Goal: Information Seeking & Learning: Learn about a topic

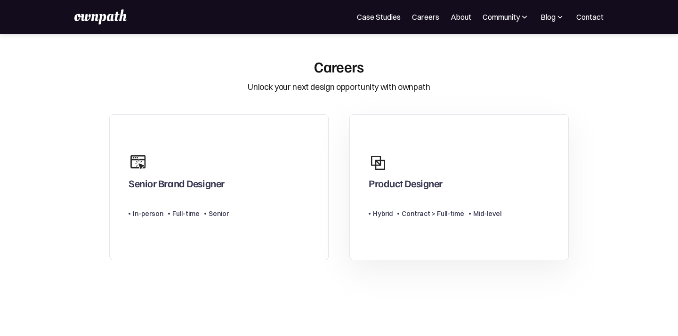
click at [376, 177] on div at bounding box center [383, 163] width 28 height 28
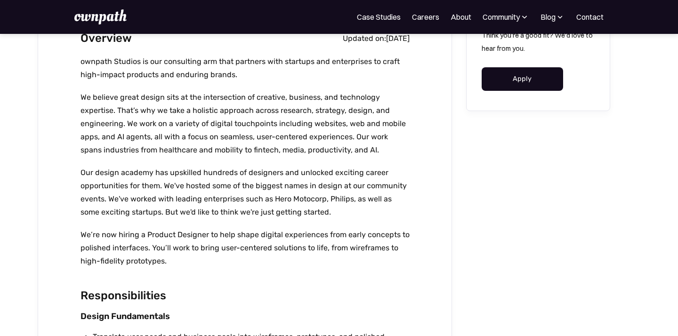
scroll to position [260, 0]
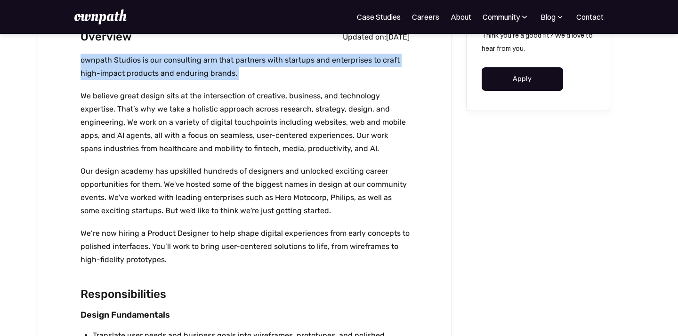
drag, startPoint x: 81, startPoint y: 59, endPoint x: 257, endPoint y: 83, distance: 177.7
click at [257, 83] on div "ownpath Studios is our consulting arm that partners with startups and enterpris…" at bounding box center [244, 165] width 329 height 222
copy p "ownpath Studios is our consulting arm that partners with startups and enterpris…"
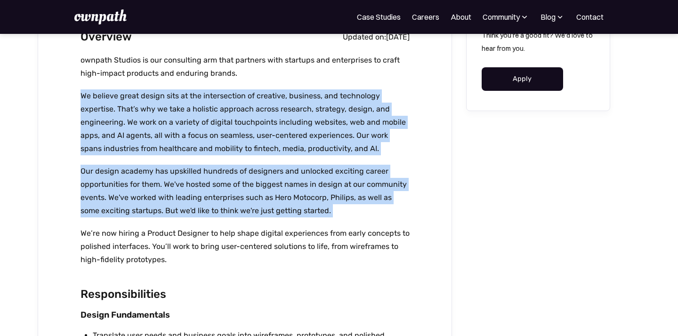
drag, startPoint x: 81, startPoint y: 96, endPoint x: 309, endPoint y: 219, distance: 259.5
click at [309, 219] on div "ownpath Studios is our consulting arm that partners with startups and enterpris…" at bounding box center [244, 165] width 329 height 222
copy div "We believe great design sits at the intersection of creative, business, and tec…"
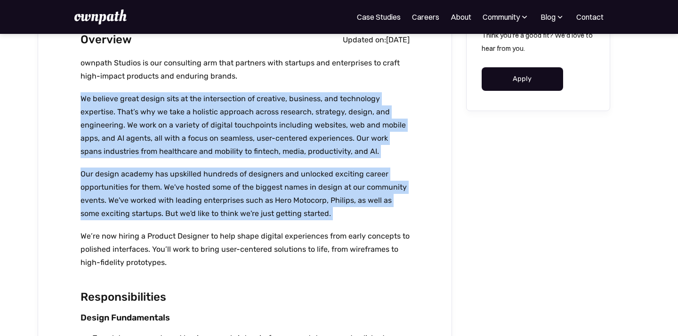
scroll to position [253, 0]
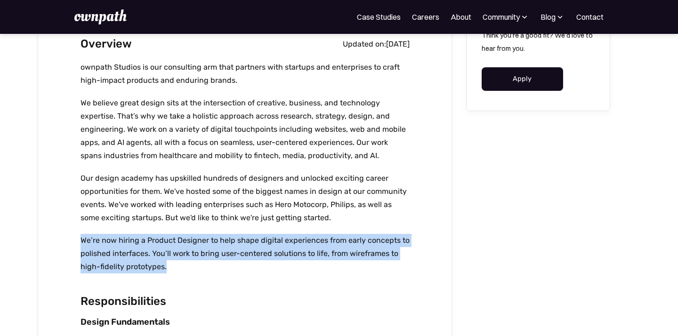
drag, startPoint x: 80, startPoint y: 239, endPoint x: 210, endPoint y: 267, distance: 132.9
click at [210, 267] on p "We’re now hiring a Product Designer to help shape digital experiences from earl…" at bounding box center [244, 254] width 329 height 40
copy p "We’re now hiring a Product Designer to help shape digital experiences from earl…"
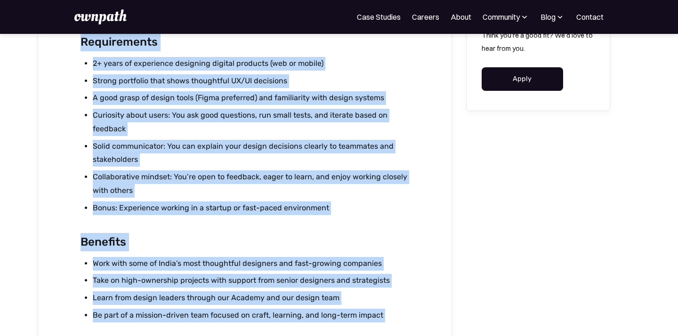
scroll to position [1049, 0]
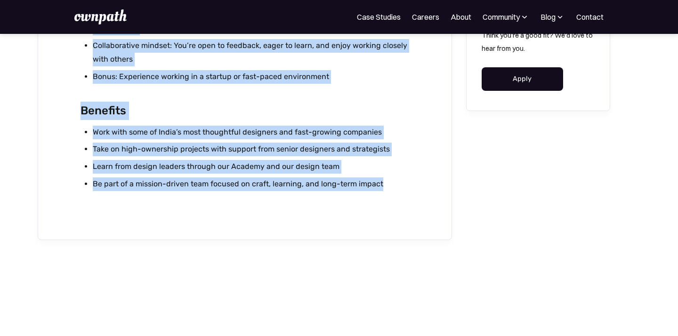
drag, startPoint x: 82, startPoint y: 86, endPoint x: 392, endPoint y: 174, distance: 321.6
copy div "Loremipsumdolors Ametco Adipiscingel Seddoeius temp incid utl etdolore magna al…"
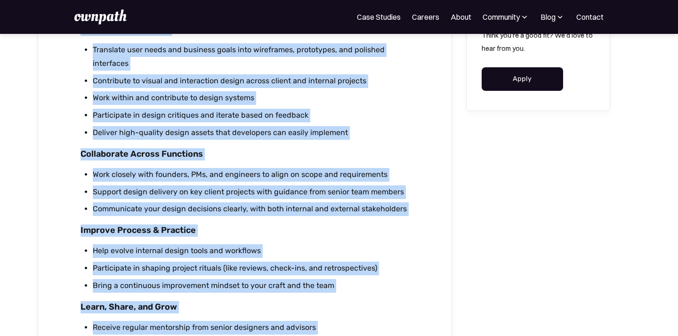
scroll to position [502, 0]
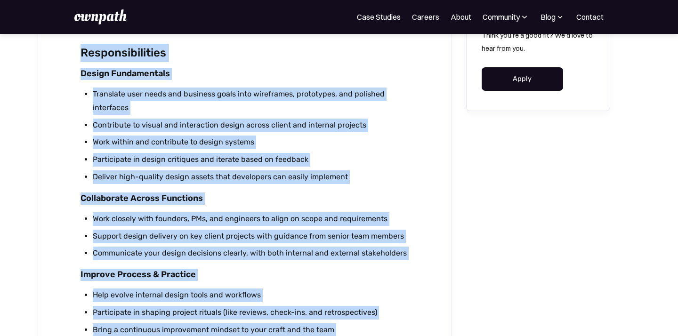
click at [277, 217] on li "Work closely with founders, PMs, and engineers to align on scope and requiremen…" at bounding box center [251, 219] width 317 height 14
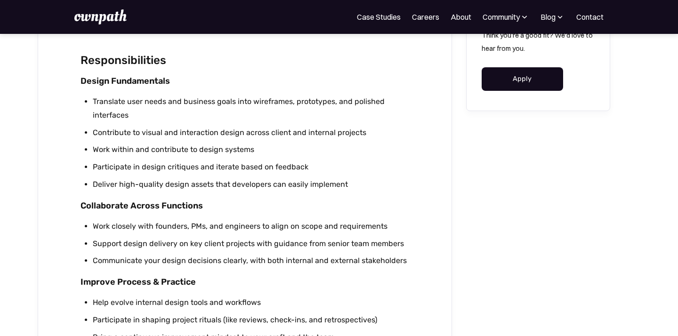
scroll to position [503, 0]
